Goal: Entertainment & Leisure: Consume media (video, audio)

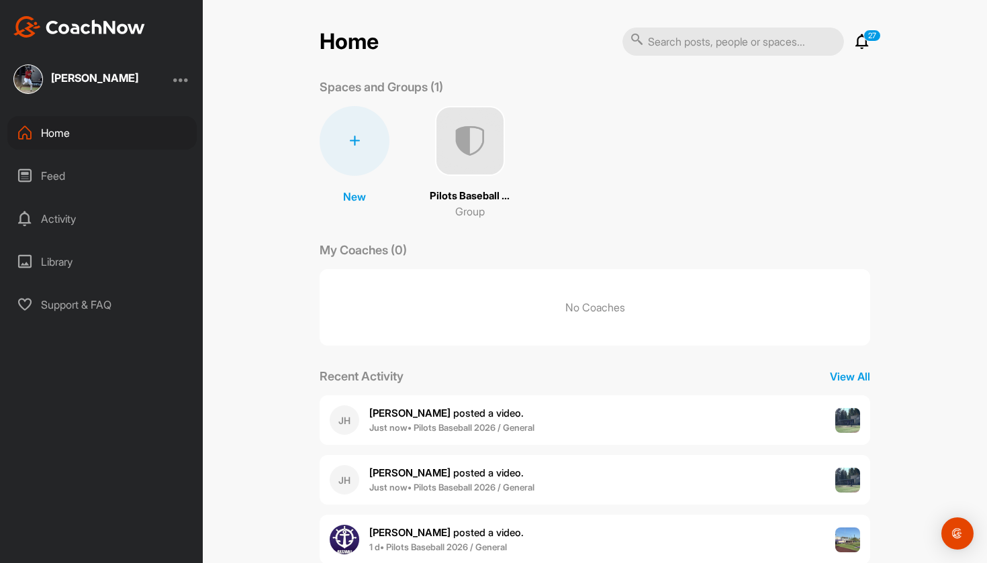
click at [690, 421] on div "[PERSON_NAME] [PERSON_NAME] posted a video . Just now • Pilots Baseball 2026 / …" at bounding box center [595, 420] width 551 height 50
click at [551, 480] on div "[PERSON_NAME] [PERSON_NAME] posted a video . Just now • Pilots Baseball 2026 / …" at bounding box center [595, 480] width 551 height 50
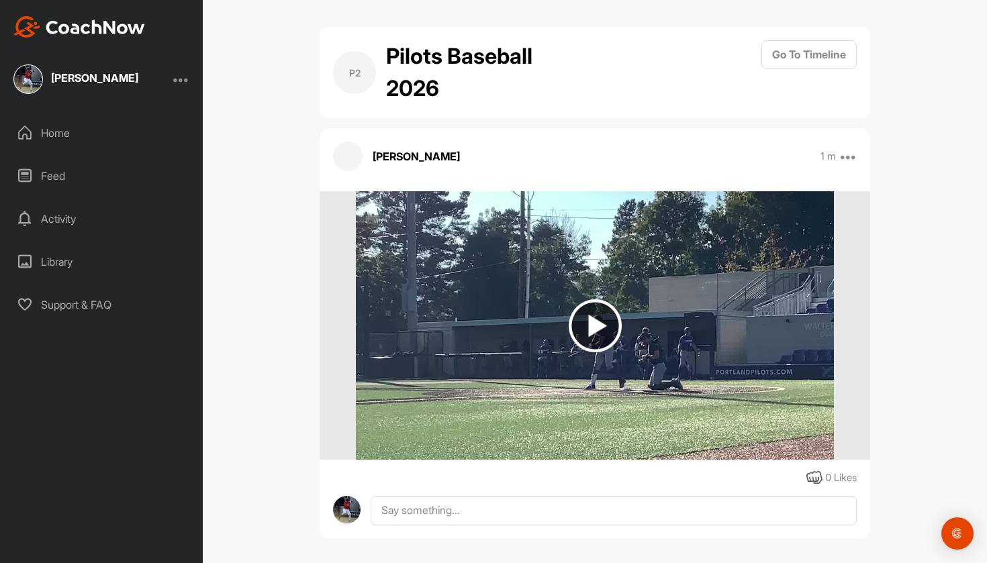
click at [596, 361] on img at bounding box center [594, 325] width 477 height 269
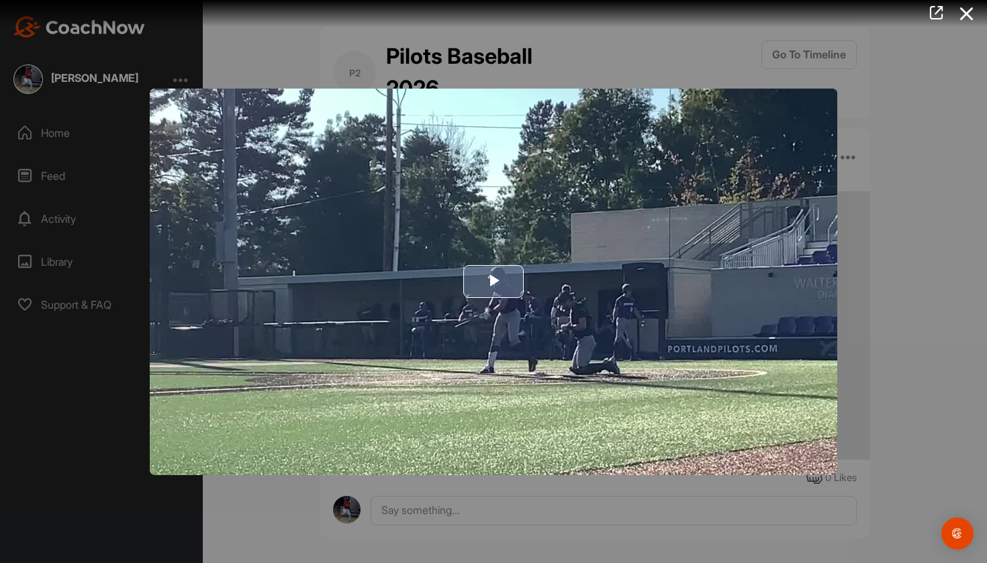
click at [611, 348] on img "Video Player" at bounding box center [494, 282] width 688 height 387
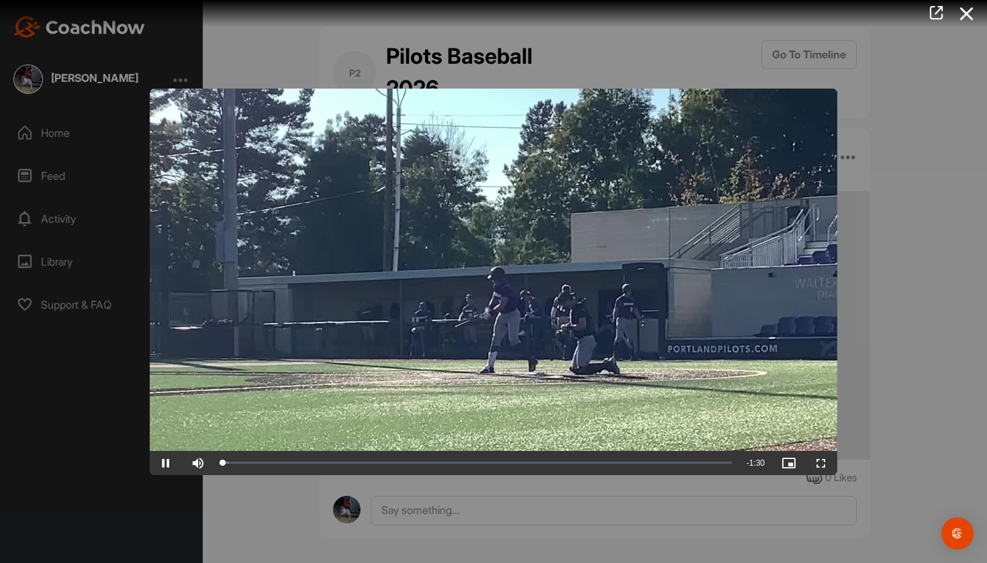
click at [822, 463] on span "Video Player" at bounding box center [821, 463] width 32 height 0
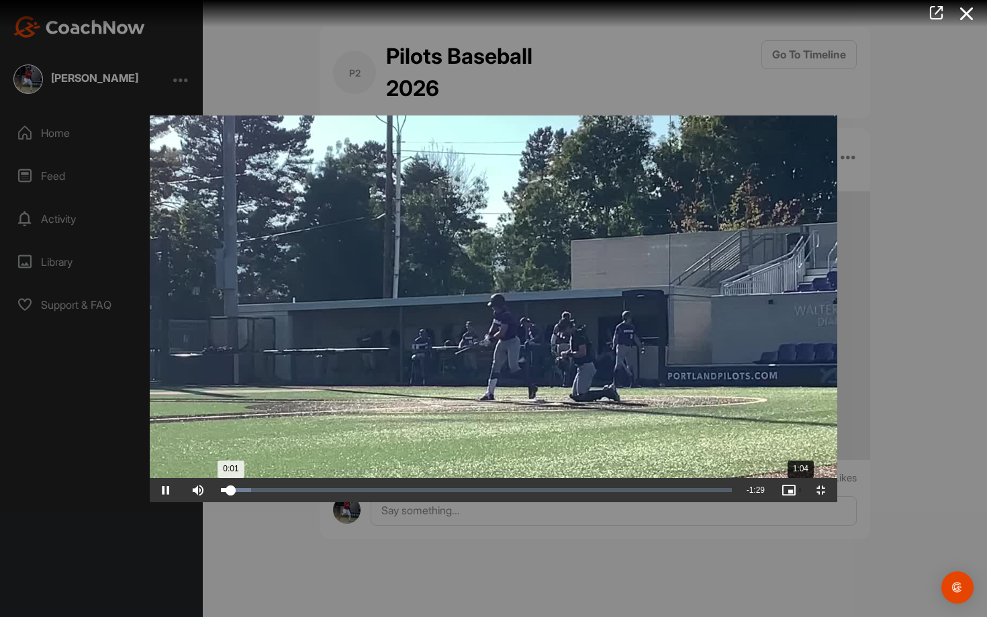
click at [641, 502] on div "Loaded : 5.97% 1:04 0:01" at bounding box center [476, 490] width 524 height 24
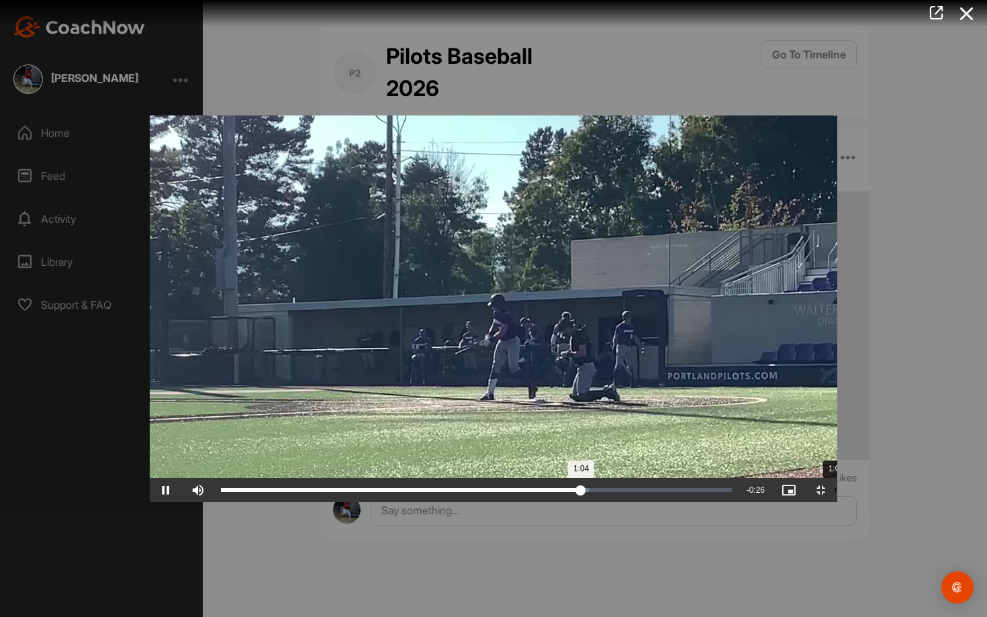
click at [835, 492] on div "1:08" at bounding box center [835, 490] width 1 height 4
click at [739, 502] on div "Loaded : 100.00% 1:15 1:18" at bounding box center [476, 490] width 524 height 24
click at [150, 490] on span "Video Player" at bounding box center [166, 490] width 32 height 0
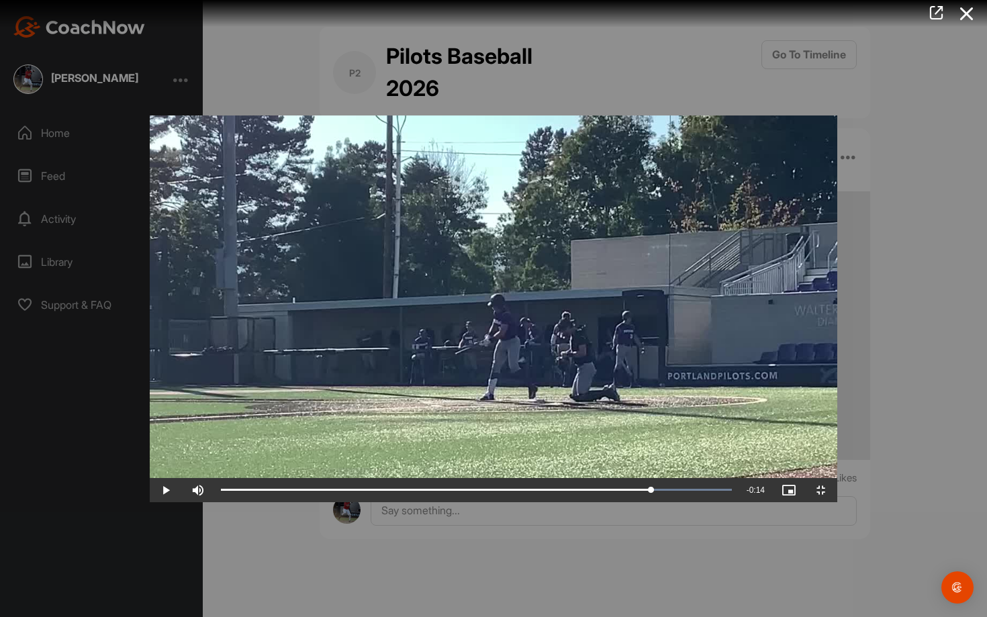
click at [150, 490] on span "Video Player" at bounding box center [166, 490] width 32 height 0
click at [728, 502] on div "Loaded : 100.00% 1:13 1:22" at bounding box center [476, 490] width 524 height 24
click at [739, 502] on div "Loaded : 100.00% 1:16 1:16" at bounding box center [476, 490] width 524 height 24
click at [731, 502] on div "Loaded : 100.00% 1:14 1:17" at bounding box center [476, 490] width 524 height 24
click at [718, 502] on div "Loaded : 100.00% 1:12 1:19" at bounding box center [476, 490] width 524 height 24
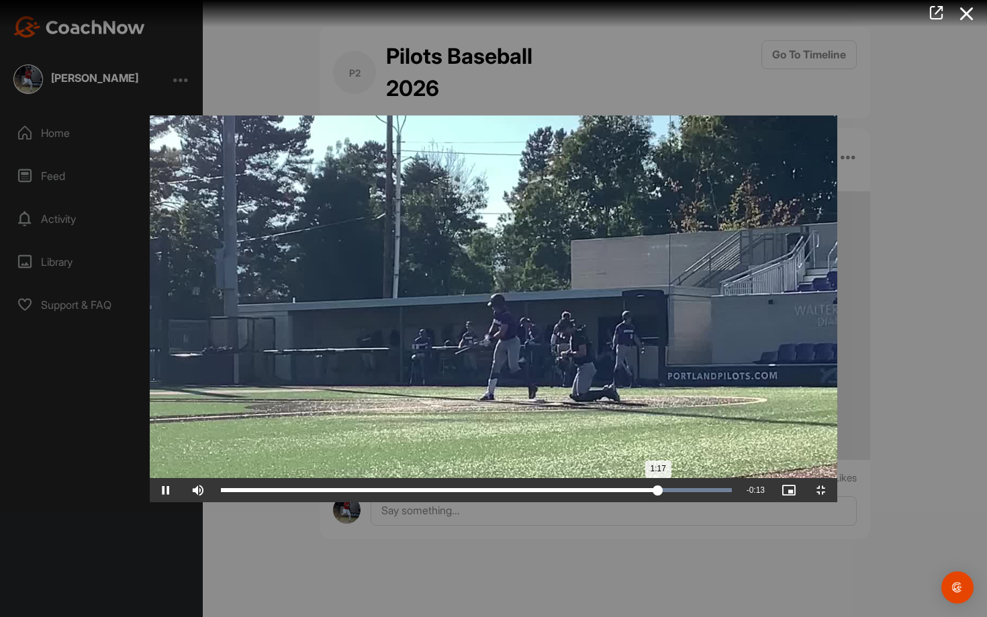
click at [726, 502] on div "Loaded : 100.00% 1:13 1:17" at bounding box center [476, 490] width 524 height 24
click at [150, 490] on span "Video Player" at bounding box center [166, 490] width 32 height 0
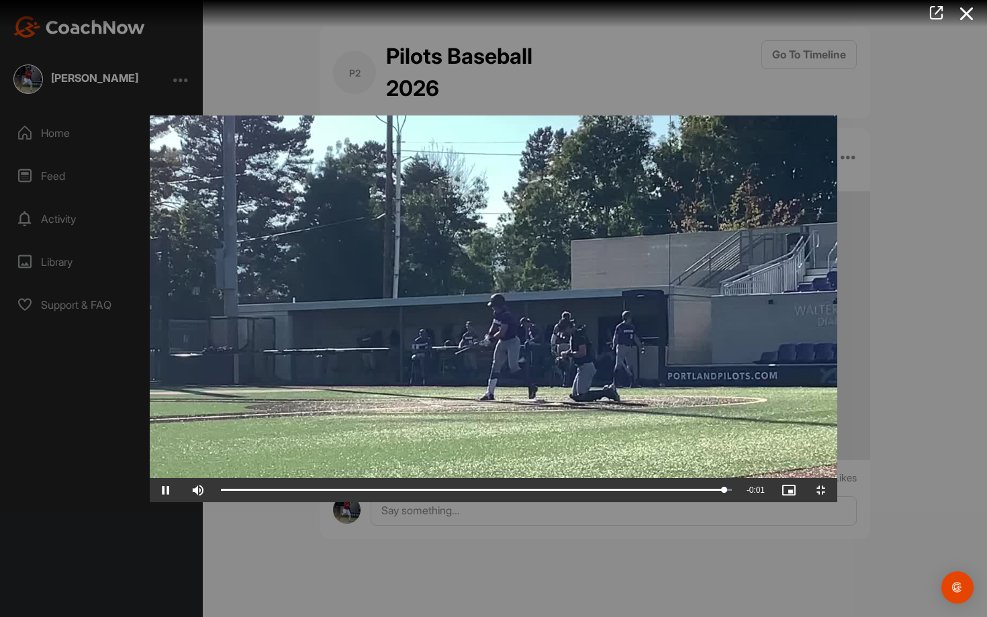
click at [837, 490] on span "Video Player" at bounding box center [821, 490] width 32 height 0
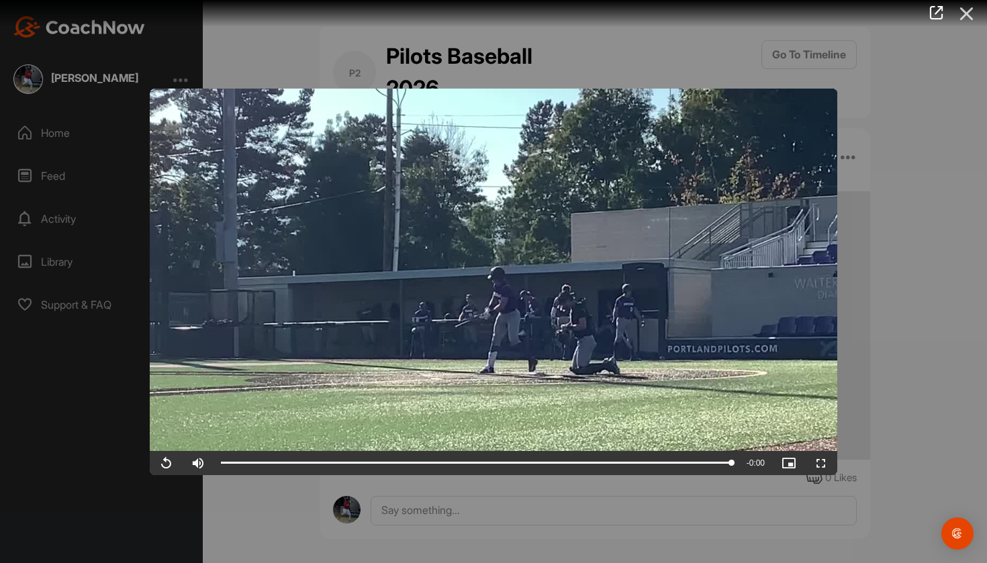
click at [970, 9] on icon at bounding box center [966, 13] width 31 height 25
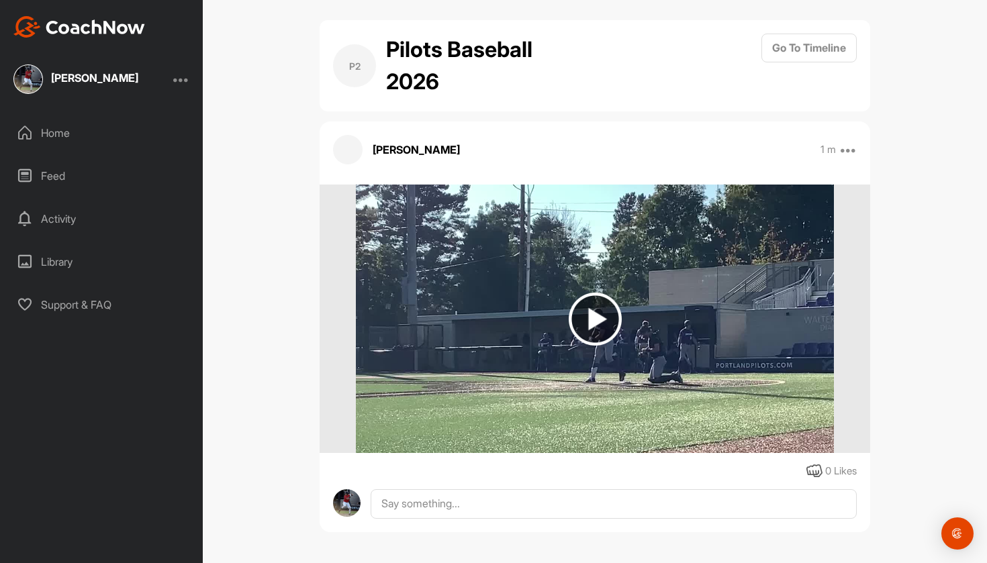
scroll to position [7, 0]
